Goal: Task Accomplishment & Management: Complete application form

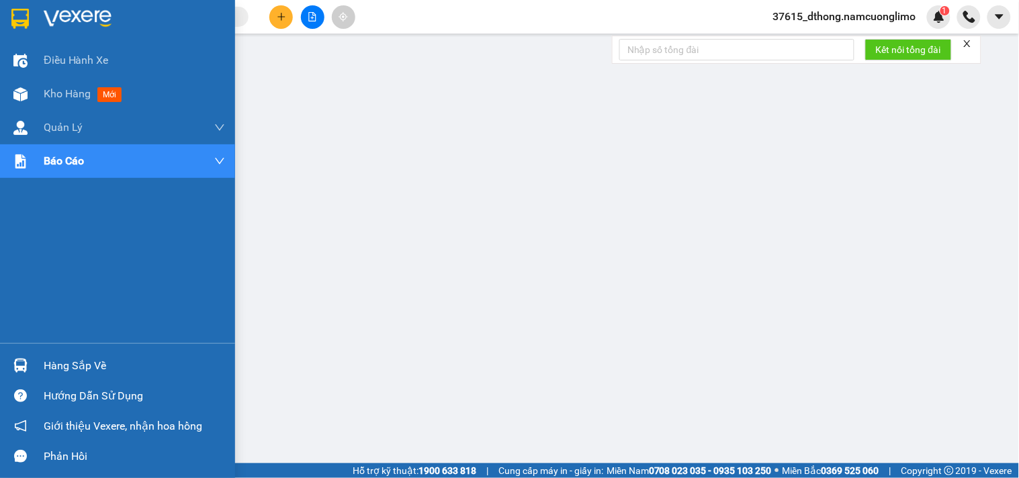
click at [17, 12] on img at bounding box center [19, 19] width 17 height 20
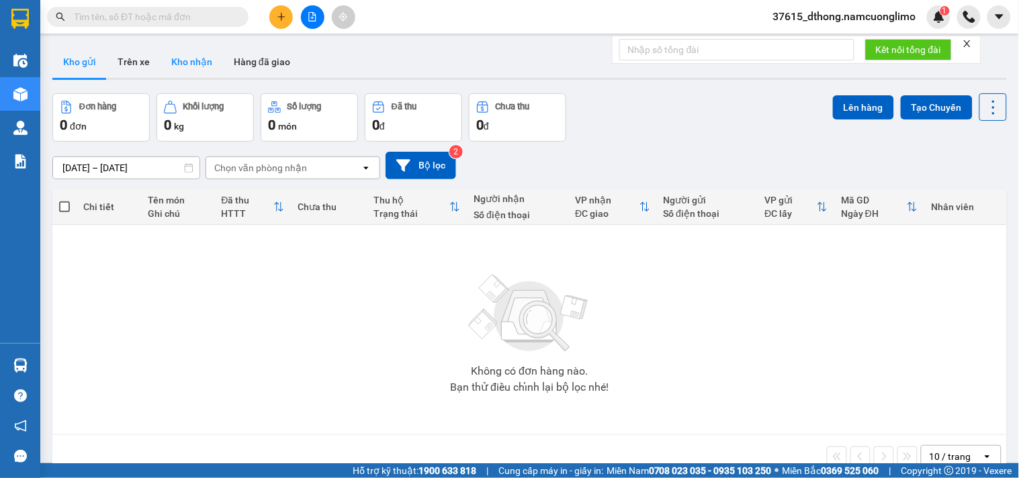
click at [189, 56] on button "Kho nhận" at bounding box center [192, 62] width 62 height 32
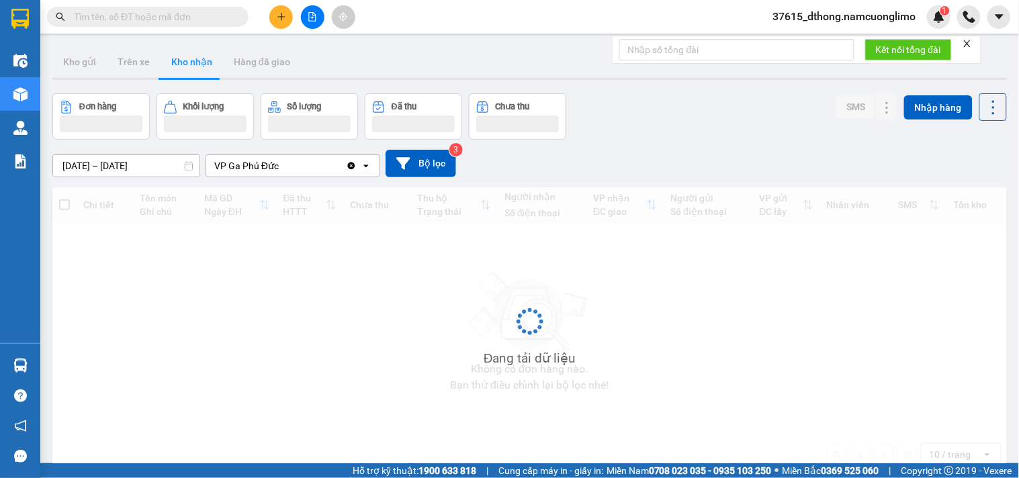
click at [189, 56] on button "Kho nhận" at bounding box center [192, 62] width 62 height 32
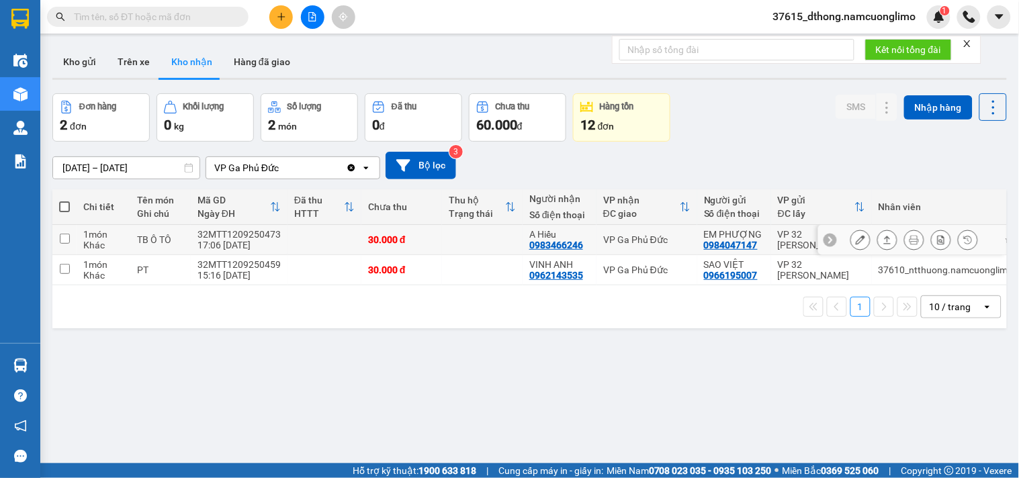
click at [64, 236] on input "checkbox" at bounding box center [65, 239] width 10 height 10
checkbox input "true"
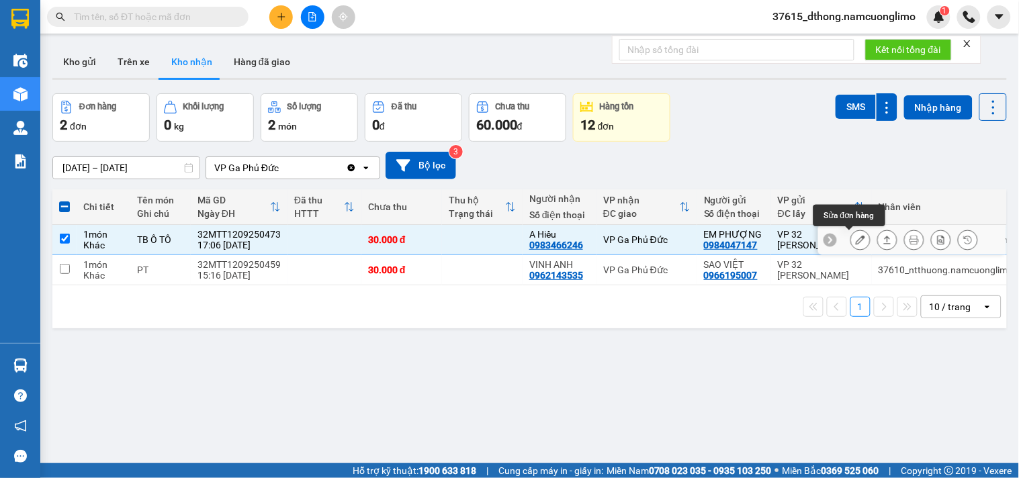
click at [856, 239] on icon at bounding box center [860, 239] width 9 height 9
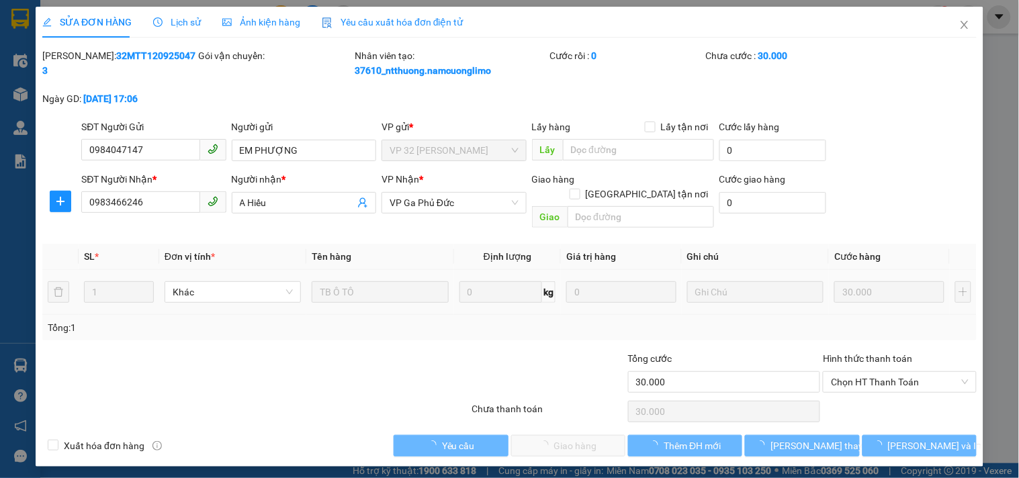
type input "0984047147"
type input "EM PHƯỢNG"
type input "0983466246"
type input "A Hiếu"
type input "30.000"
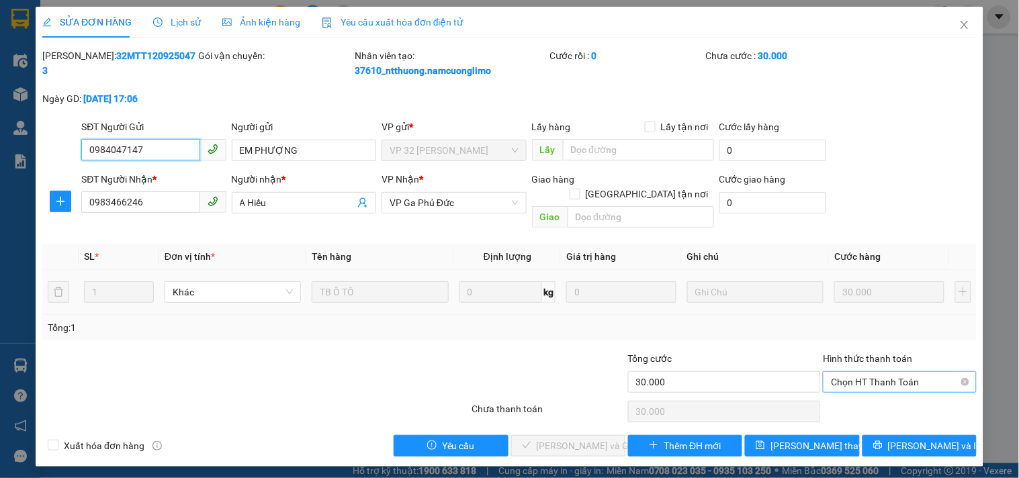
click at [884, 372] on span "Chọn HT Thanh Toán" at bounding box center [899, 382] width 137 height 20
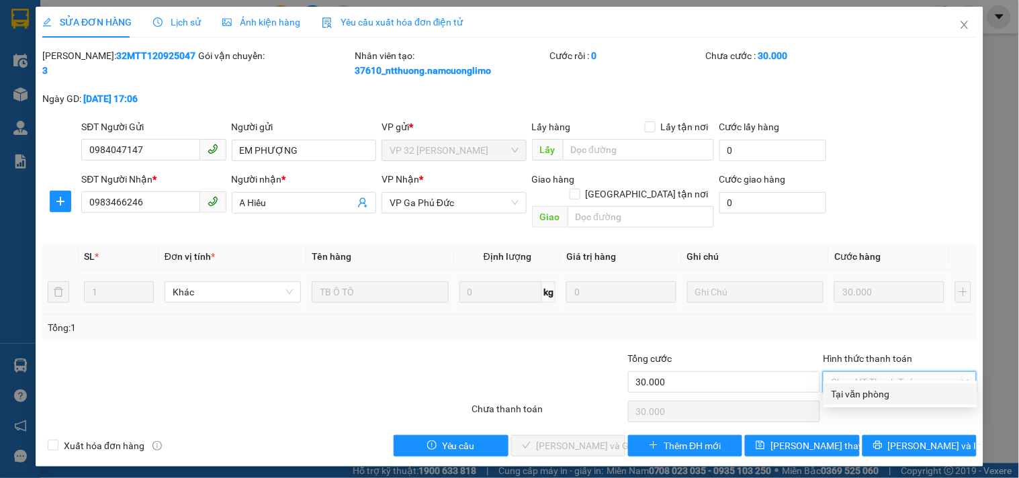
click at [863, 393] on div "Tại văn phòng" at bounding box center [900, 394] width 138 height 15
type input "0"
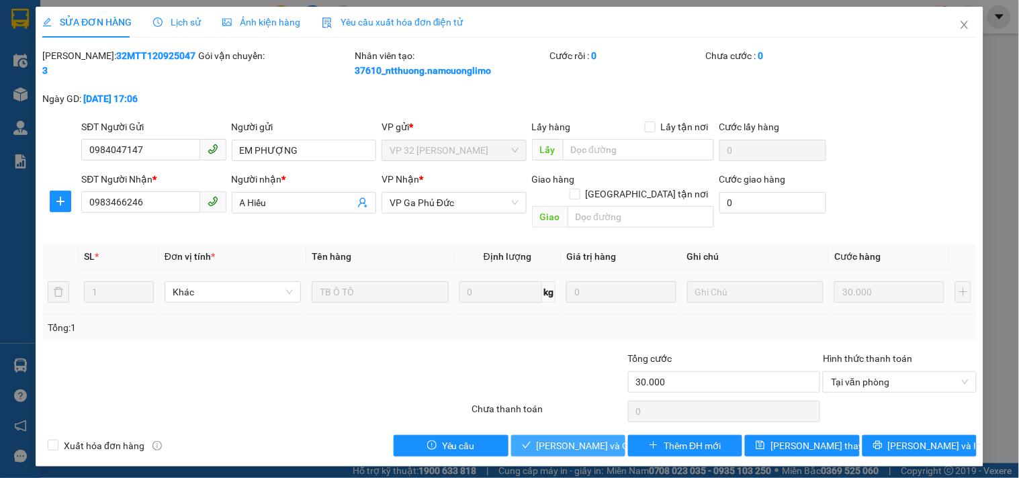
click at [593, 439] on span "[PERSON_NAME] và Giao hàng" at bounding box center [601, 446] width 129 height 15
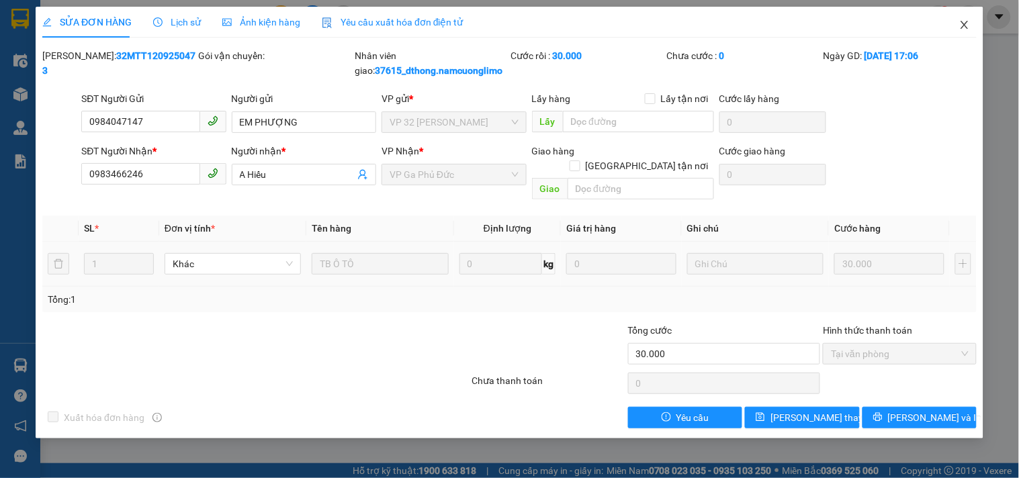
click at [965, 28] on icon "close" at bounding box center [964, 24] width 11 height 11
